Goal: Transaction & Acquisition: Purchase product/service

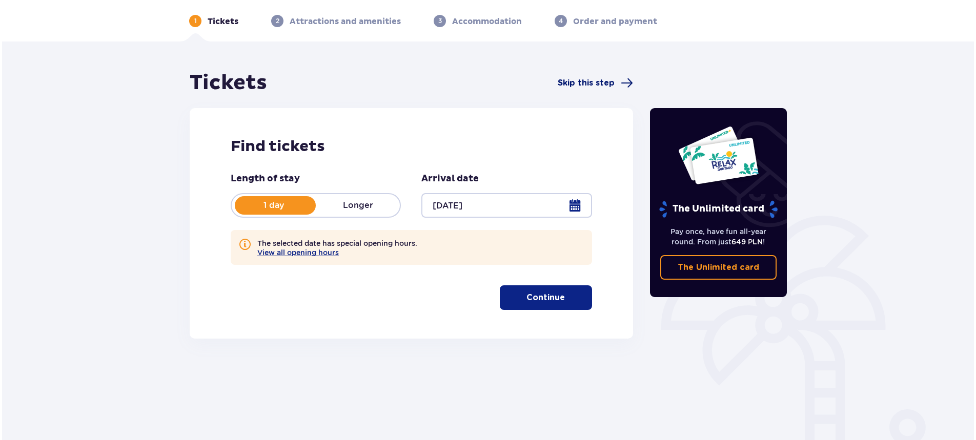
scroll to position [82, 0]
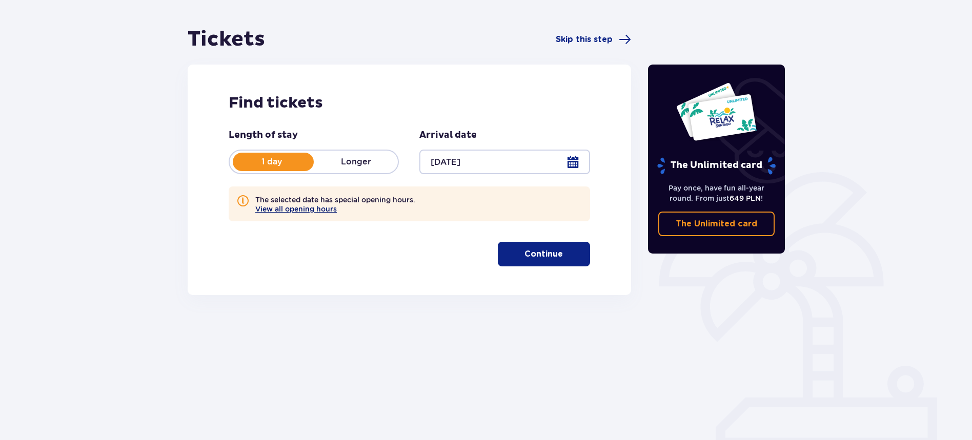
click at [323, 206] on button "View all opening hours" at bounding box center [296, 209] width 82 height 8
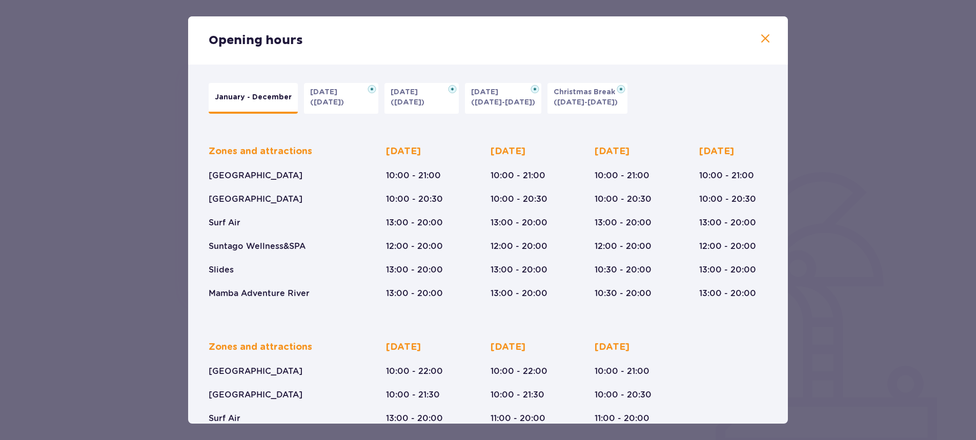
click at [494, 91] on p "[DATE]" at bounding box center [487, 92] width 33 height 10
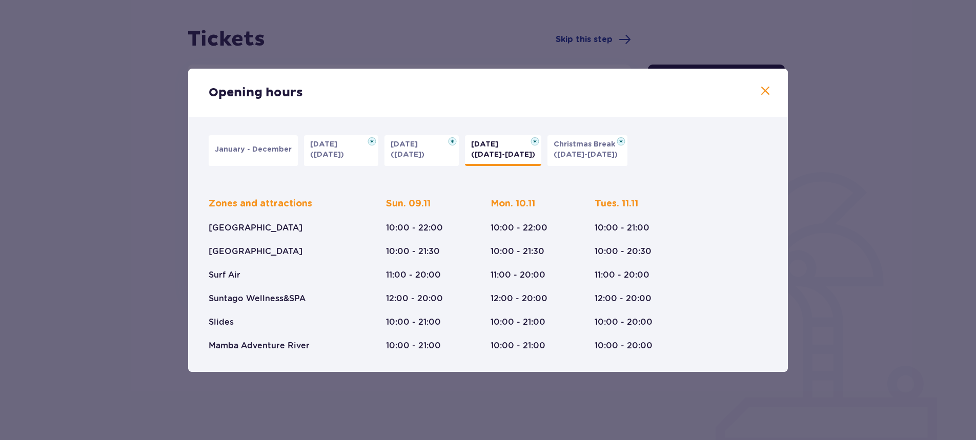
click at [513, 228] on p "10:00 - 22:00" at bounding box center [519, 228] width 57 height 11
click at [763, 89] on span at bounding box center [765, 91] width 12 height 12
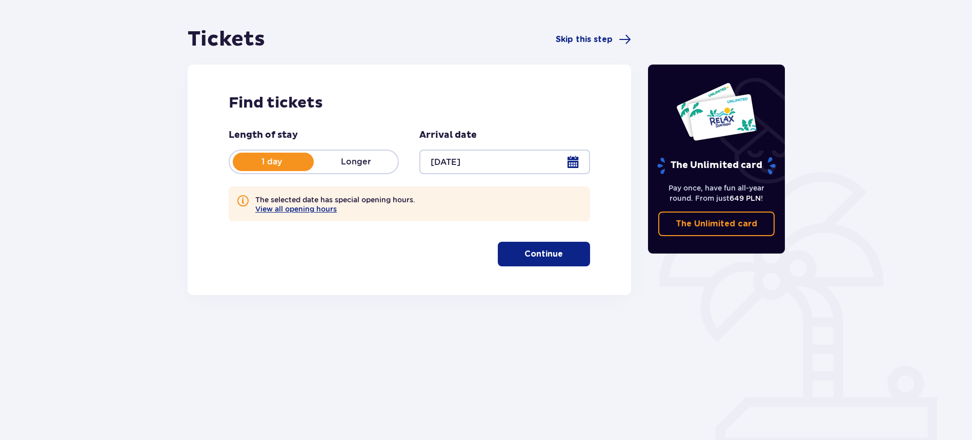
click at [242, 202] on span at bounding box center [243, 201] width 12 height 12
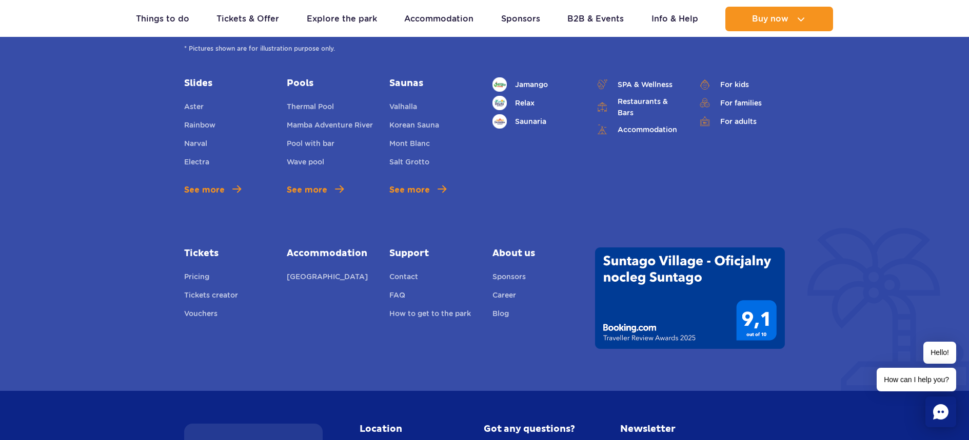
scroll to position [3537, 0]
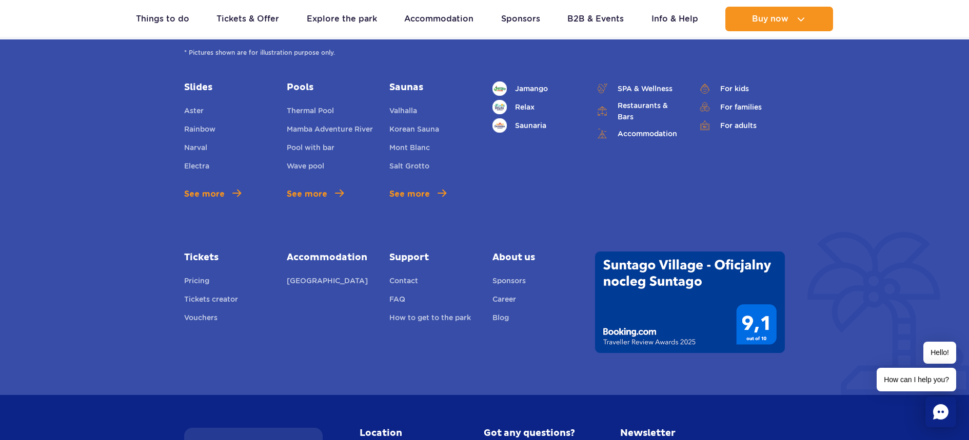
click at [202, 256] on link "Tickets" at bounding box center [227, 258] width 87 height 12
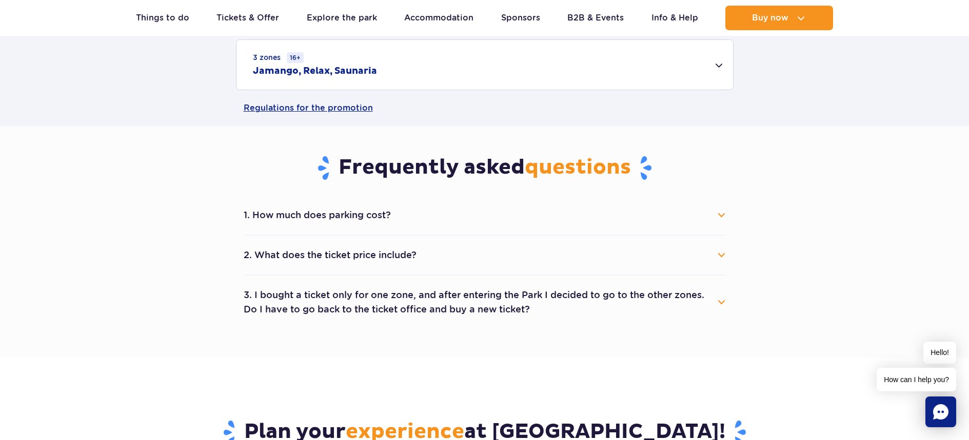
scroll to position [451, 0]
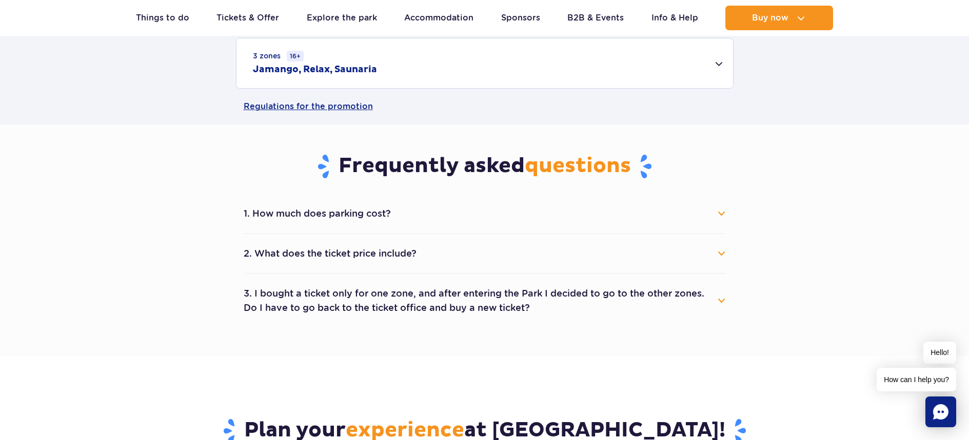
click at [724, 210] on button "1. How much does parking cost?" at bounding box center [485, 214] width 482 height 23
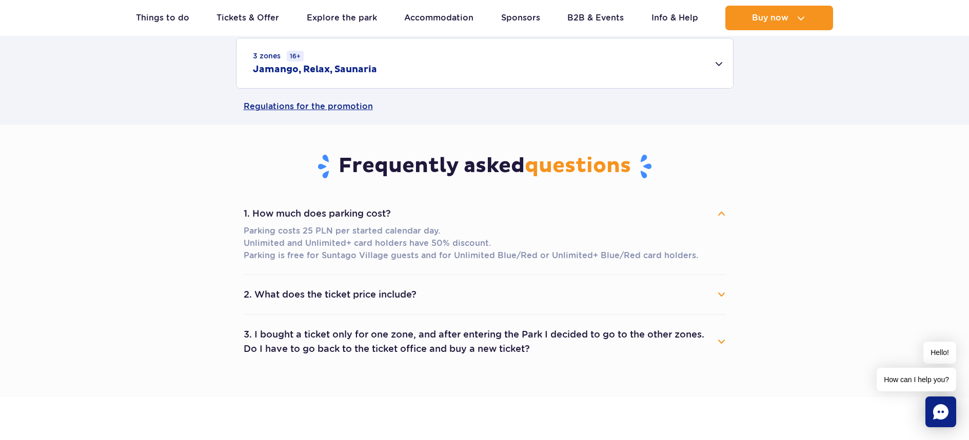
click at [724, 210] on button "1. How much does parking cost?" at bounding box center [485, 214] width 482 height 23
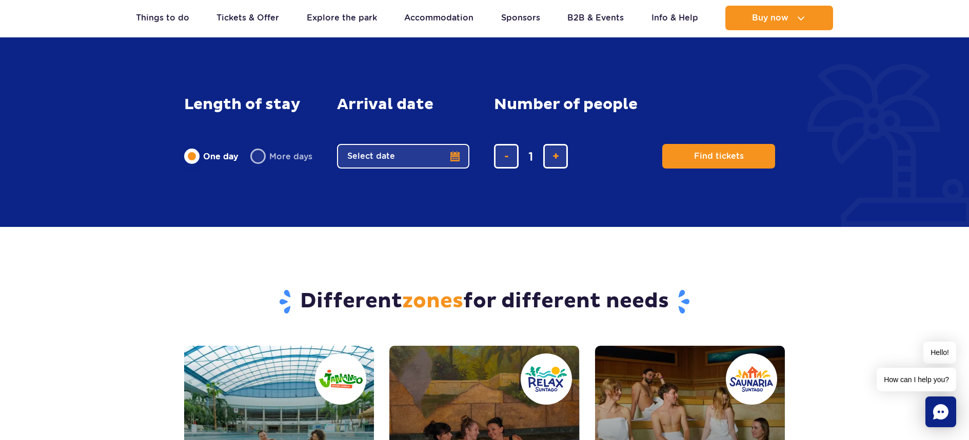
scroll to position [891, 0]
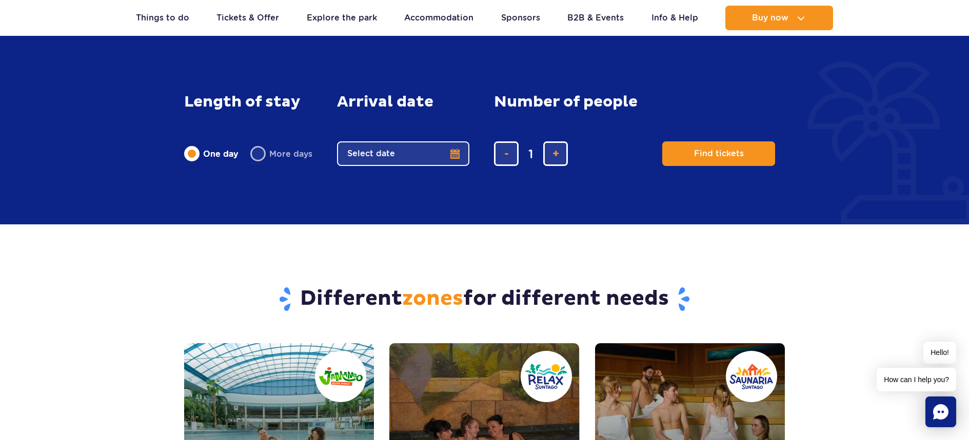
click at [369, 152] on button "Select date" at bounding box center [403, 154] width 132 height 25
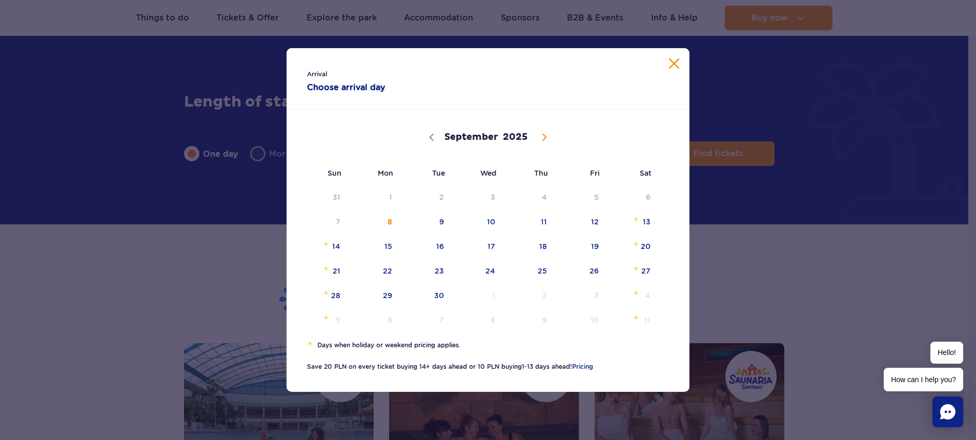
click at [547, 134] on icon at bounding box center [544, 137] width 7 height 7
select select "10"
click at [392, 242] on span "10" at bounding box center [375, 247] width 52 height 24
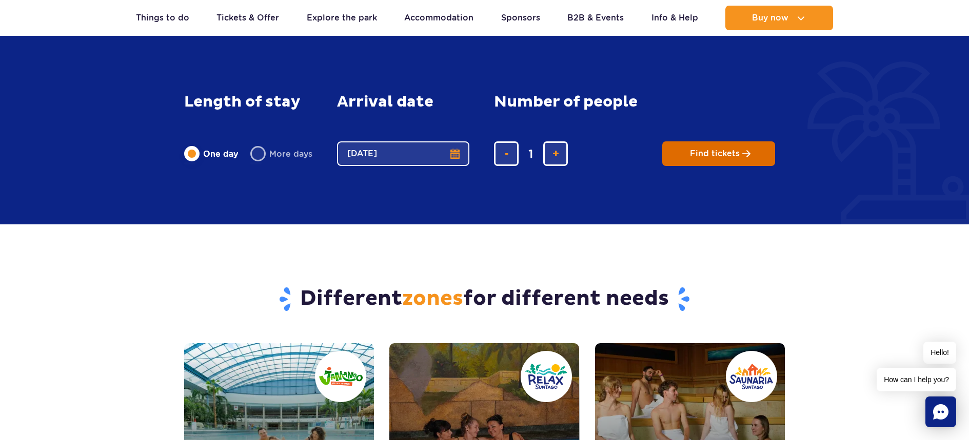
click at [718, 151] on span "Find tickets" at bounding box center [715, 153] width 50 height 9
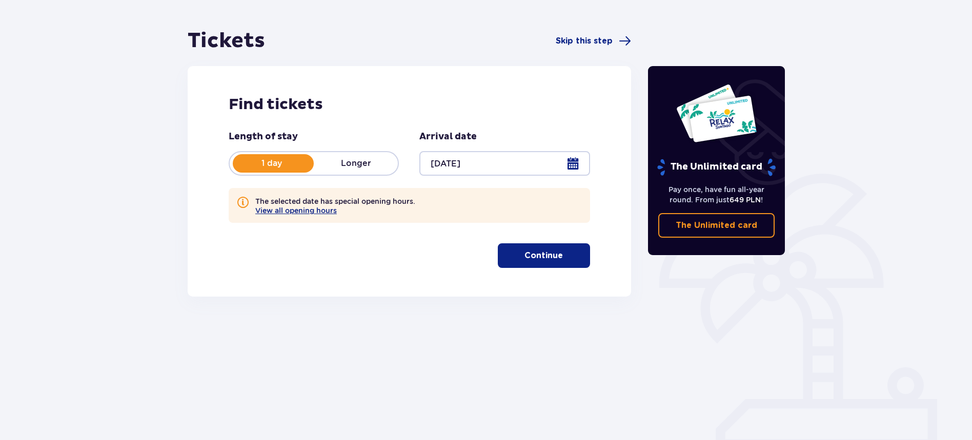
scroll to position [80, 0]
click at [551, 251] on p "Continue" at bounding box center [544, 256] width 38 height 11
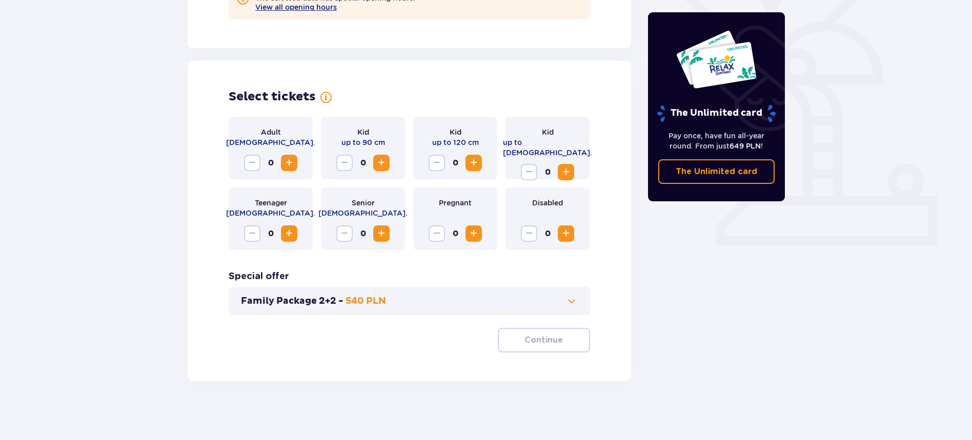
scroll to position [287, 0]
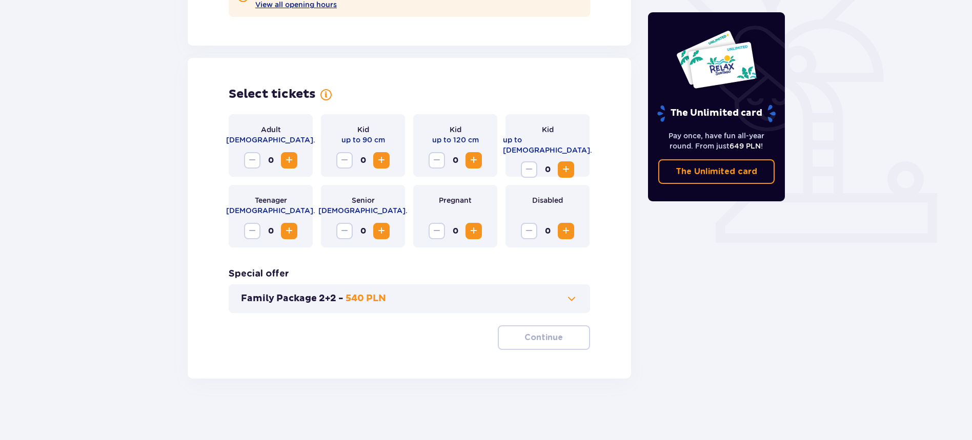
click at [287, 161] on span "Increase" at bounding box center [289, 160] width 12 height 12
click at [252, 156] on span "Decrease" at bounding box center [252, 160] width 12 height 12
click at [570, 297] on span at bounding box center [572, 299] width 12 height 12
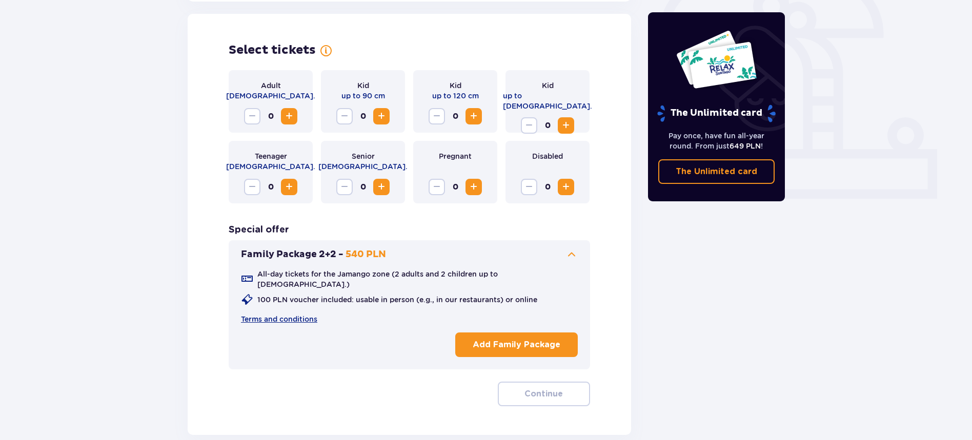
scroll to position [332, 0]
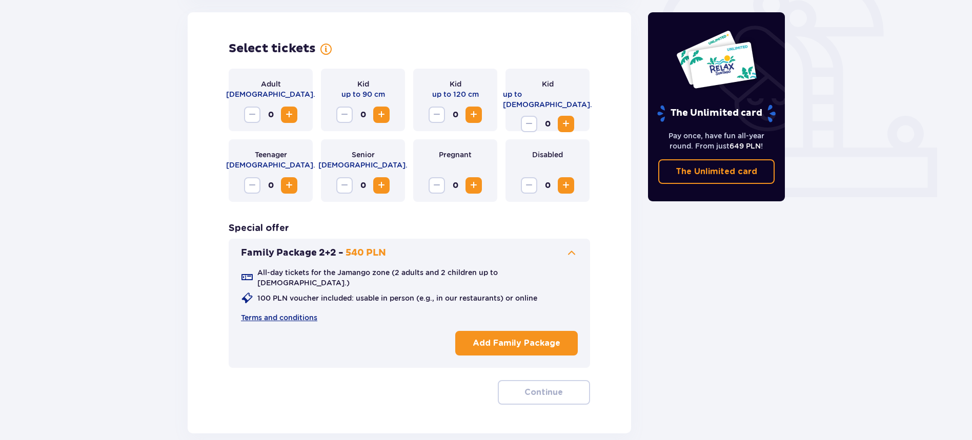
click at [288, 109] on span "Increase" at bounding box center [289, 115] width 12 height 12
click at [572, 255] on span at bounding box center [572, 253] width 12 height 12
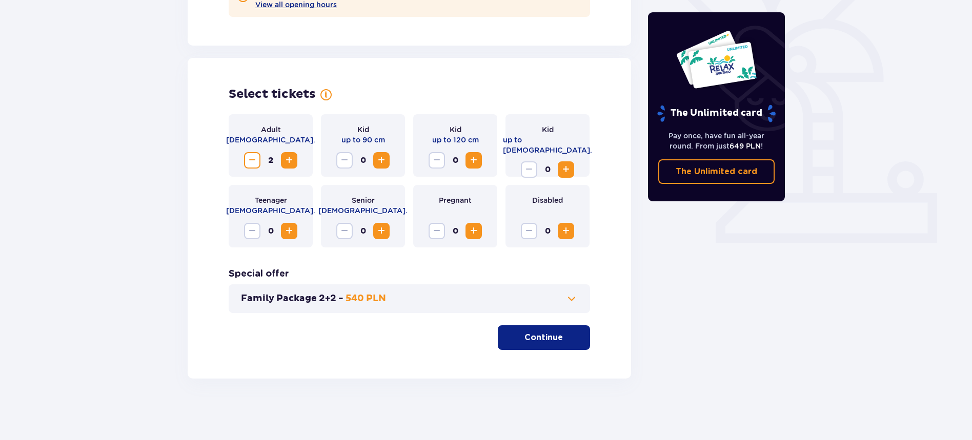
click at [564, 164] on span "Increase" at bounding box center [566, 170] width 12 height 12
click at [538, 335] on p "Continue" at bounding box center [544, 337] width 38 height 11
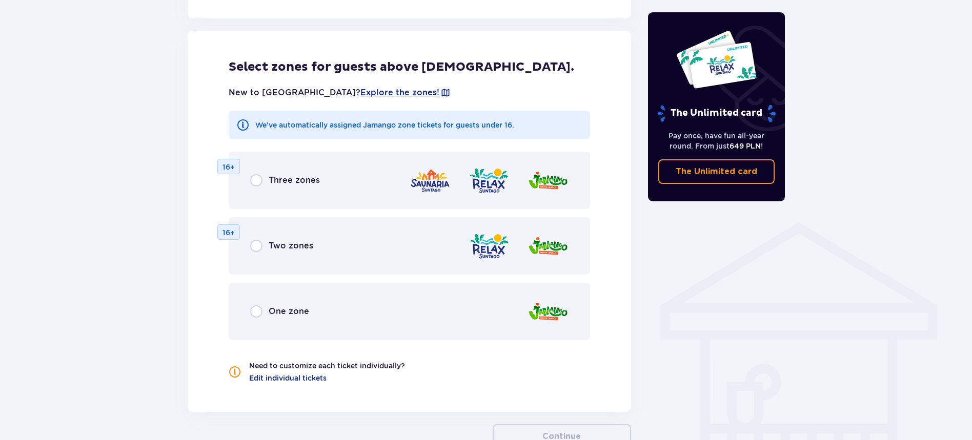
scroll to position [616, 0]
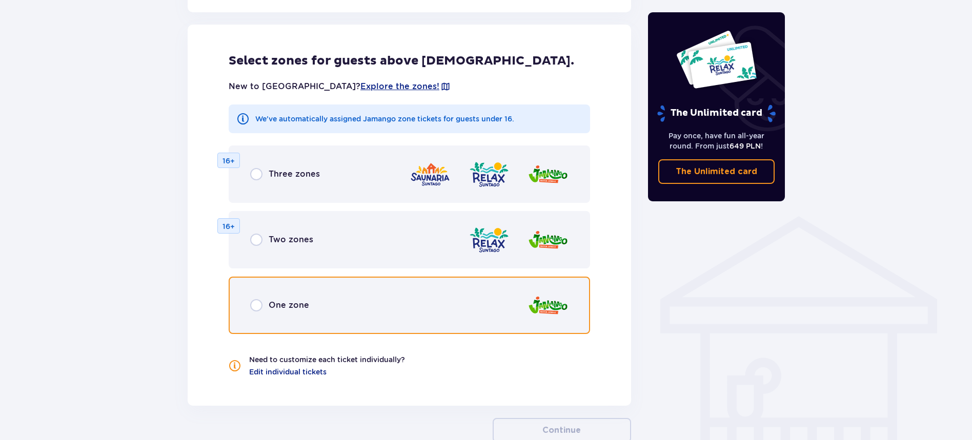
click at [258, 304] on input "radio" at bounding box center [256, 305] width 12 height 12
radio input "true"
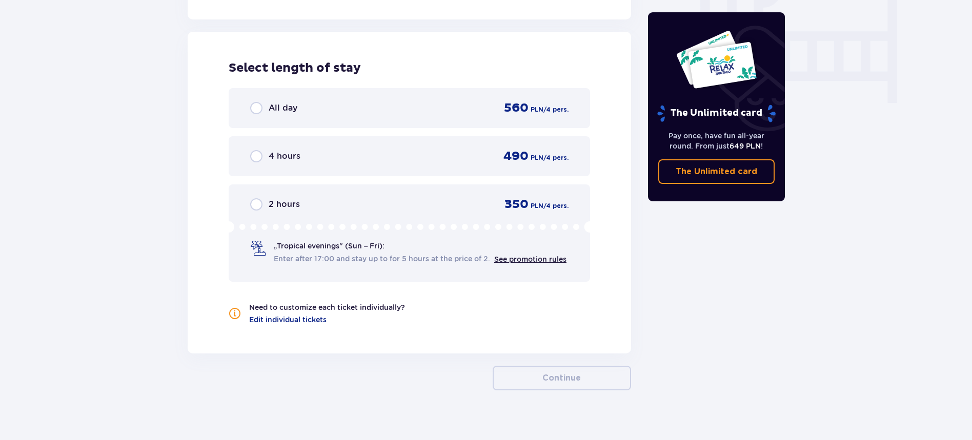
scroll to position [1010, 0]
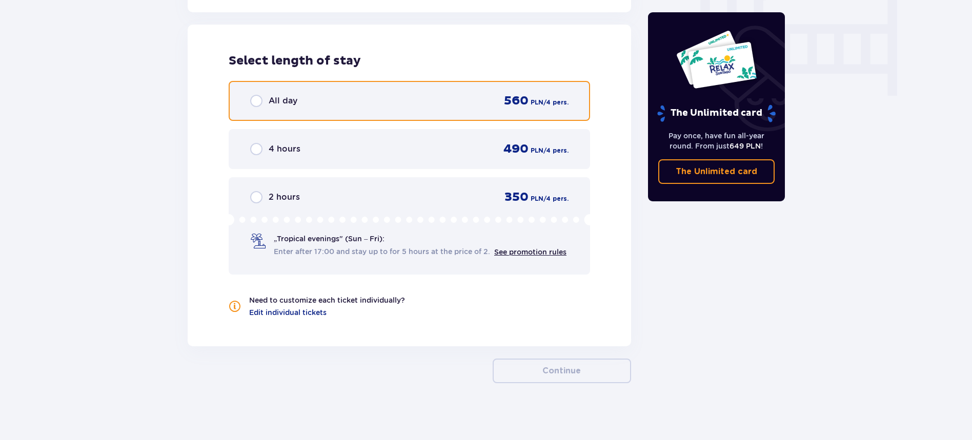
click at [257, 98] on input "radio" at bounding box center [256, 101] width 12 height 12
radio input "true"
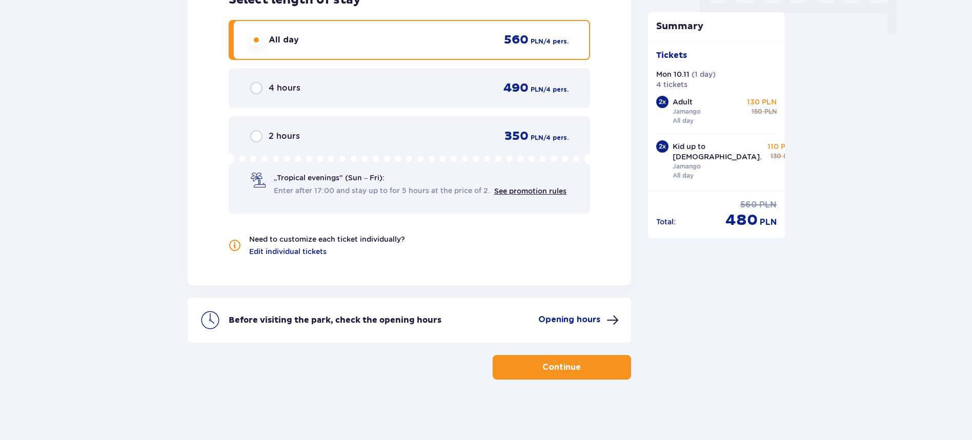
scroll to position [1072, 0]
click at [576, 316] on p "Opening hours" at bounding box center [569, 318] width 62 height 11
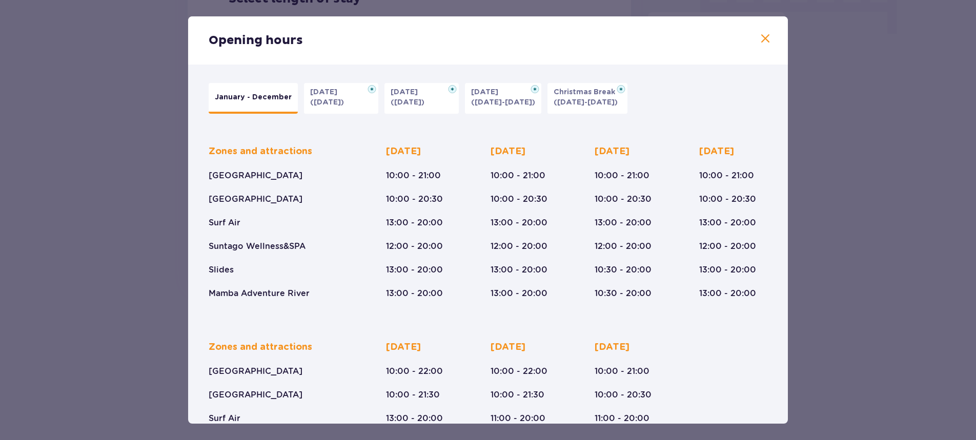
click at [518, 104] on p "([DATE]-[DATE])" at bounding box center [503, 102] width 64 height 10
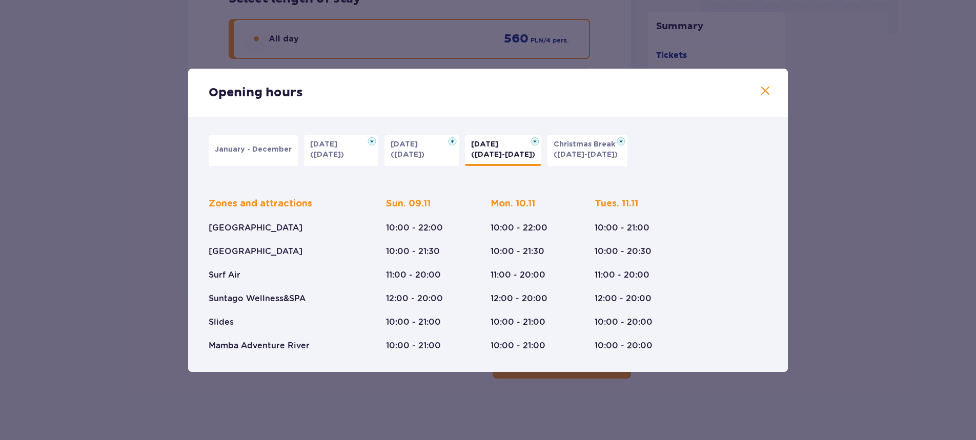
click at [771, 88] on span at bounding box center [765, 91] width 12 height 12
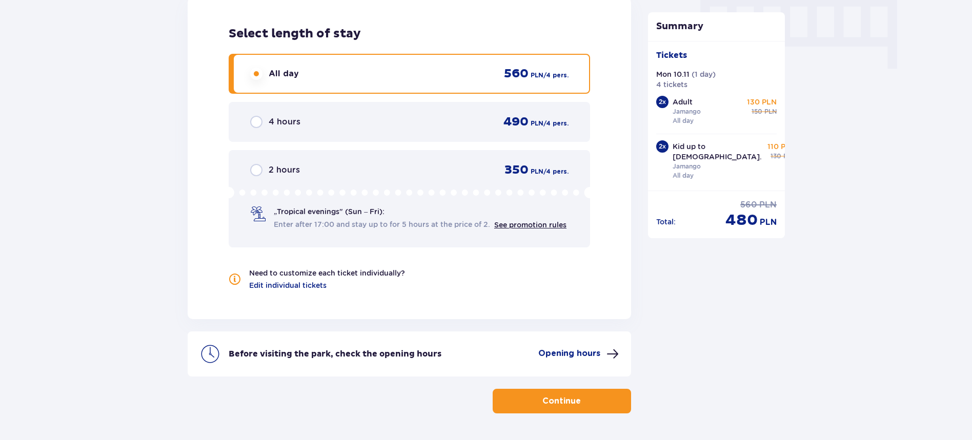
scroll to position [1036, 0]
click at [586, 354] on p "Opening hours" at bounding box center [569, 354] width 62 height 11
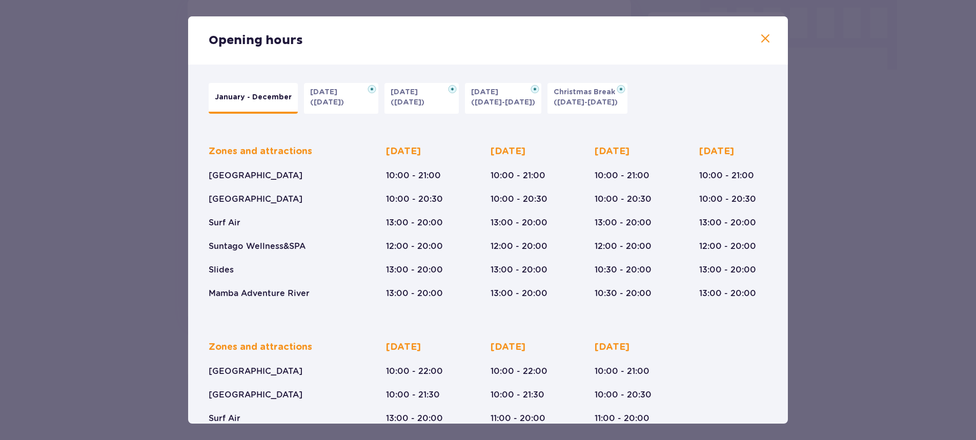
click at [497, 100] on p "([DATE]-[DATE])" at bounding box center [503, 102] width 64 height 10
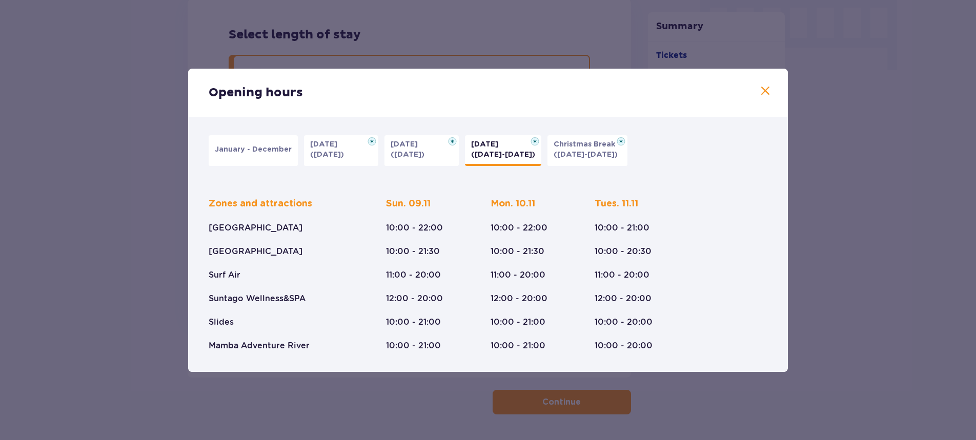
click at [767, 88] on span at bounding box center [765, 91] width 12 height 12
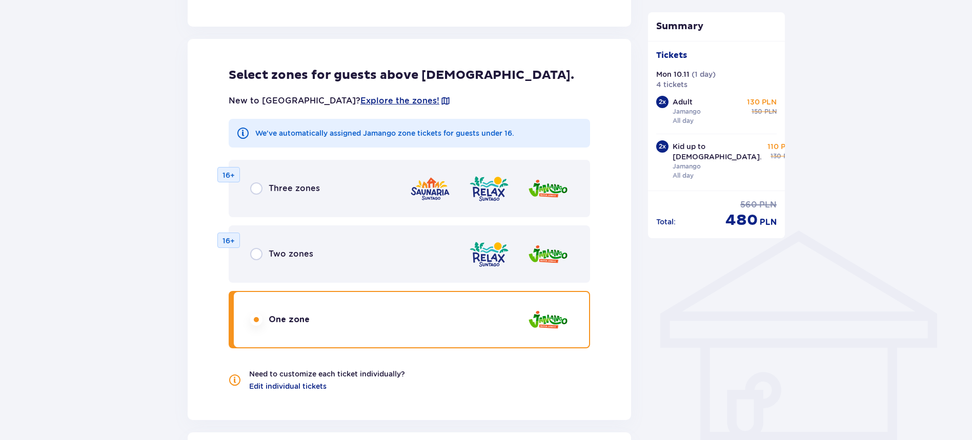
scroll to position [602, 0]
click at [427, 66] on div "Select zones for guests above [DEMOGRAPHIC_DATA]. New to [GEOGRAPHIC_DATA]? Exp…" at bounding box center [410, 230] width 444 height 382
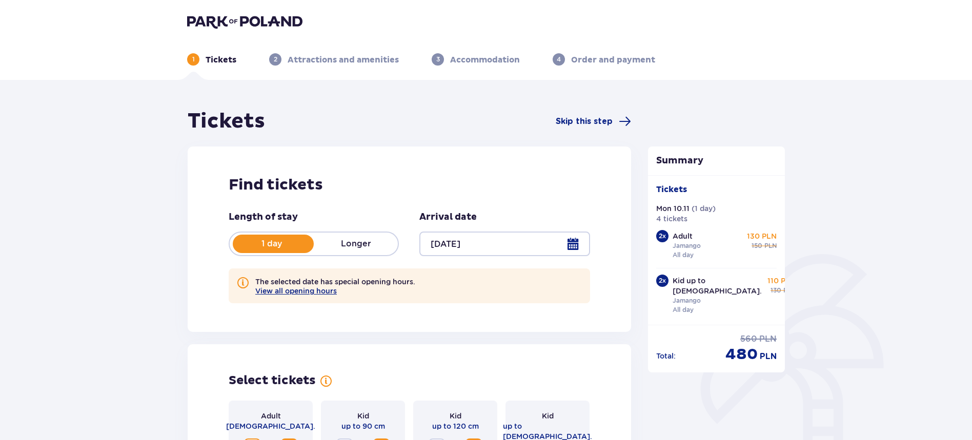
click at [355, 58] on p "Attractions and amenities" at bounding box center [343, 59] width 111 height 11
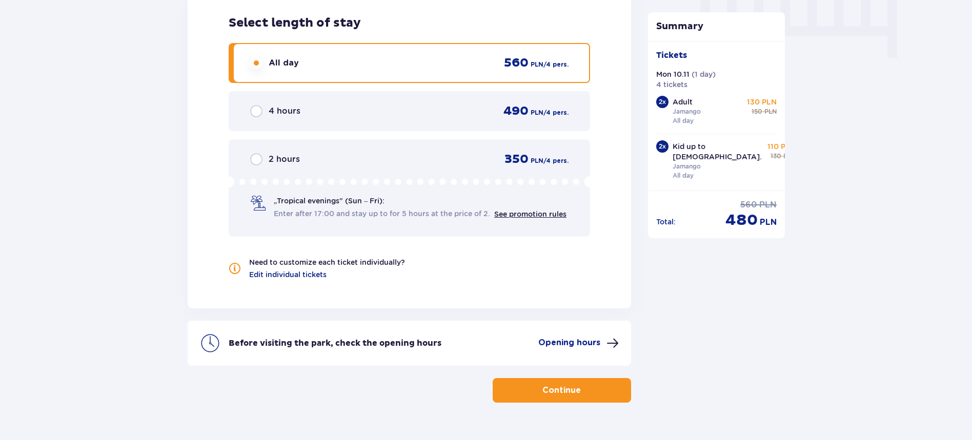
scroll to position [1057, 0]
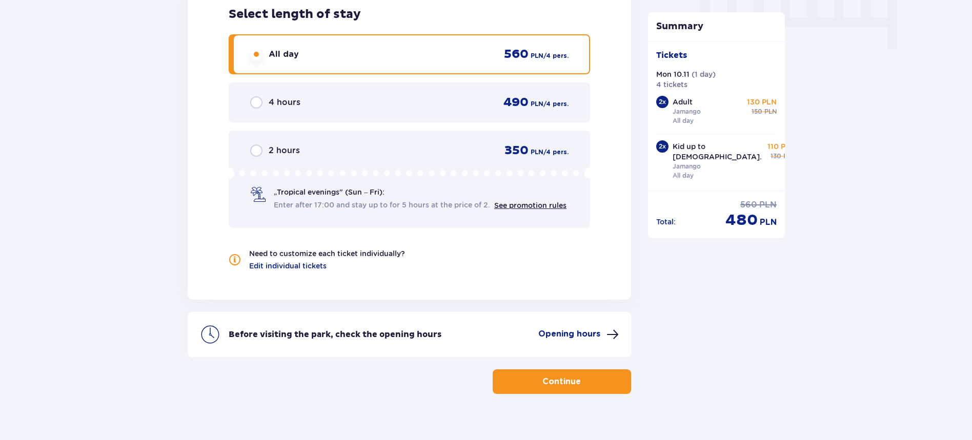
click at [560, 379] on p "Continue" at bounding box center [562, 381] width 38 height 11
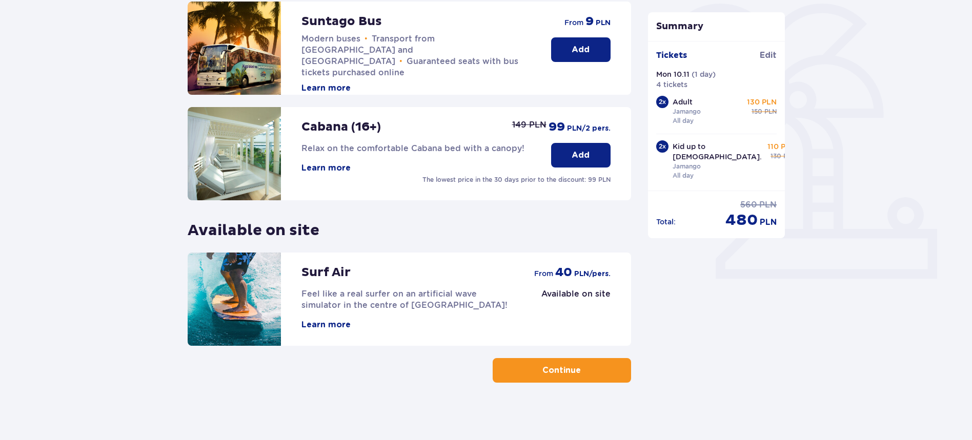
scroll to position [255, 0]
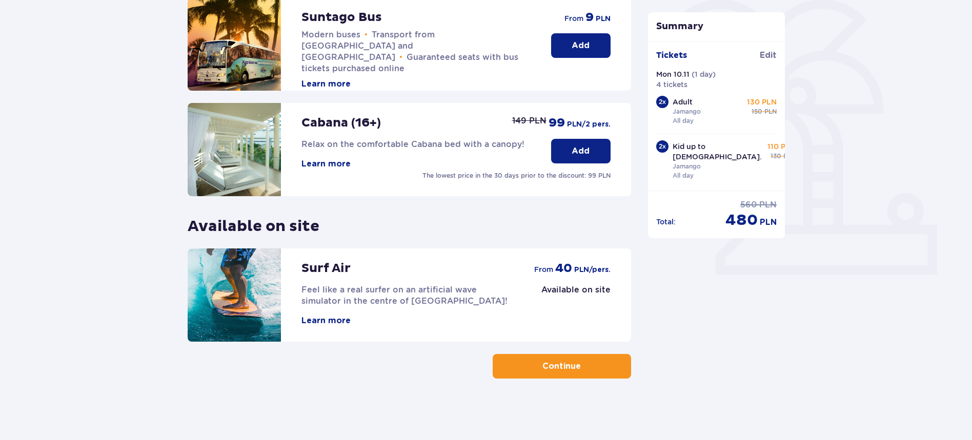
click at [531, 364] on button "Continue" at bounding box center [562, 366] width 138 height 25
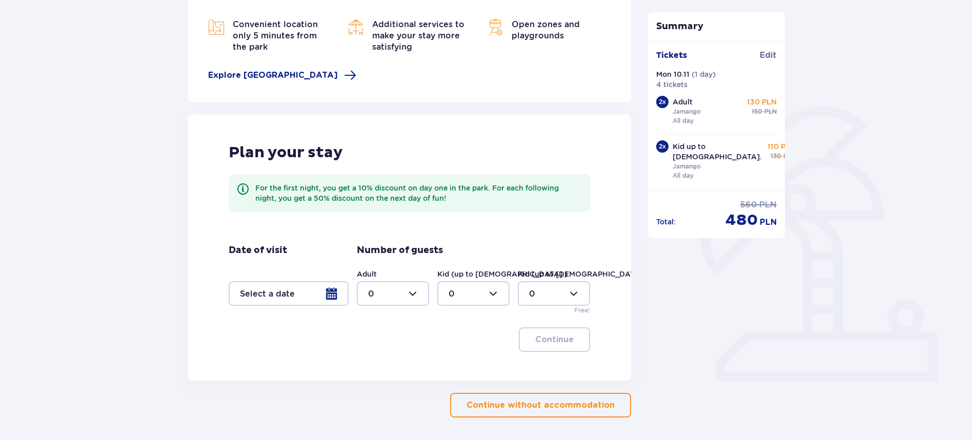
scroll to position [187, 0]
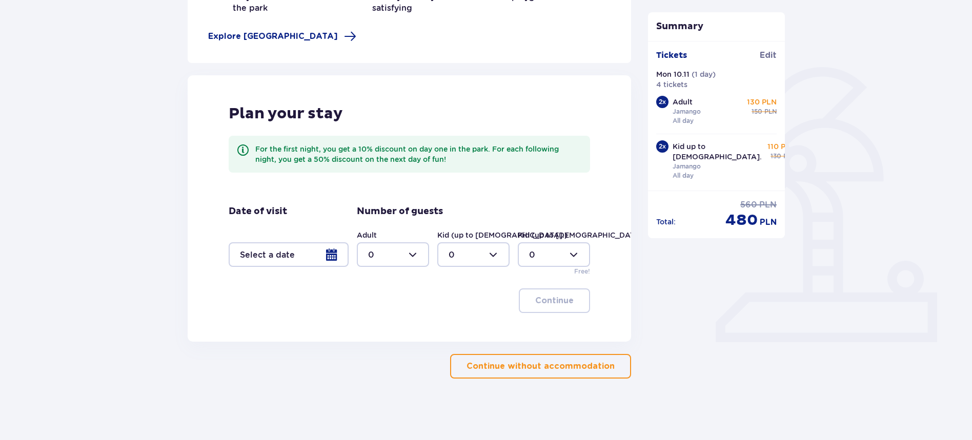
click at [533, 370] on p "Continue without accommodation" at bounding box center [541, 366] width 148 height 11
